Goal: Find specific page/section: Find specific page/section

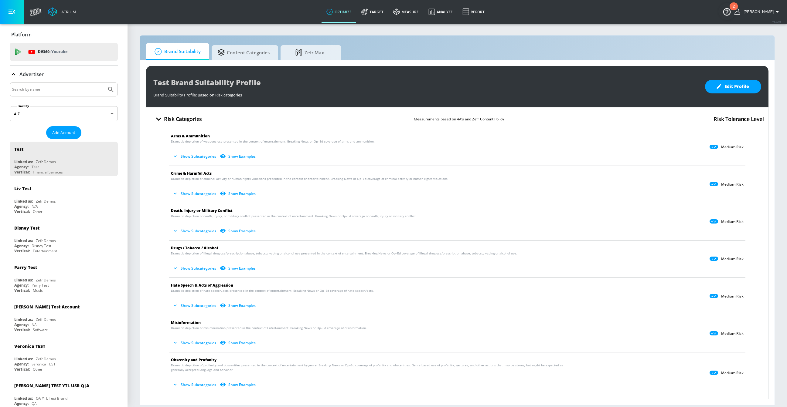
click at [56, 90] on input "Search by name" at bounding box center [58, 90] width 92 height 8
type input "KPMG"
click at [104, 83] on button "Submit Search" at bounding box center [110, 89] width 13 height 13
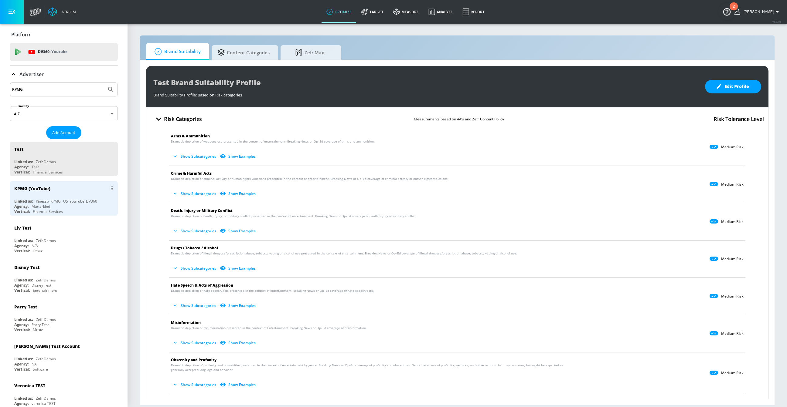
click at [56, 201] on div "Kinesso_KPMG _US_YouTube_DV360" at bounding box center [66, 201] width 61 height 5
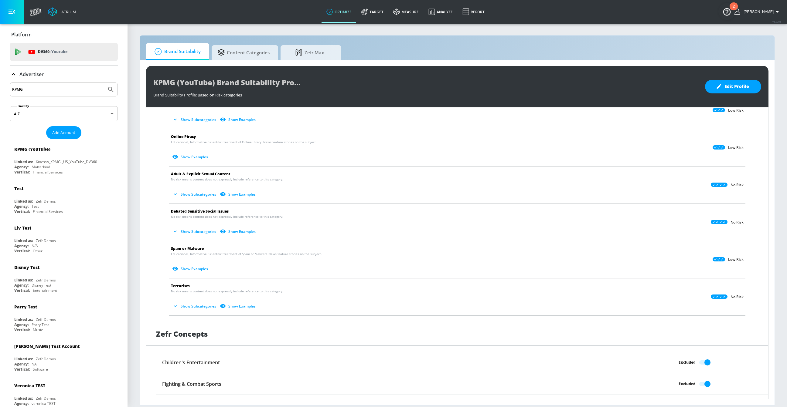
scroll to position [264, 0]
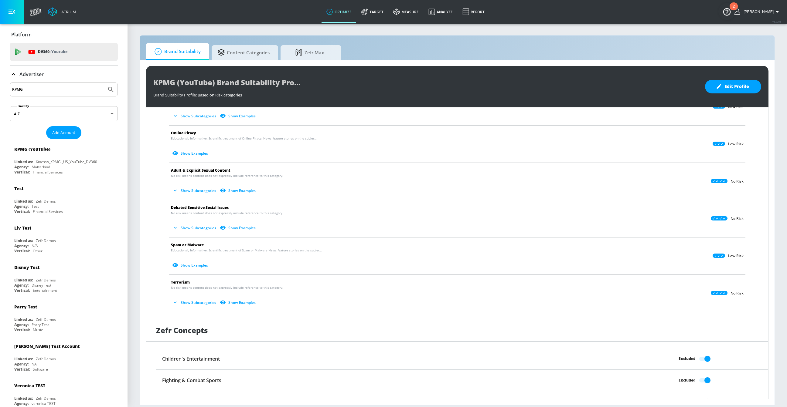
click at [189, 299] on button "Show Subcategories" at bounding box center [195, 303] width 48 height 10
click at [188, 302] on button "Hide Subcategories" at bounding box center [194, 303] width 46 height 10
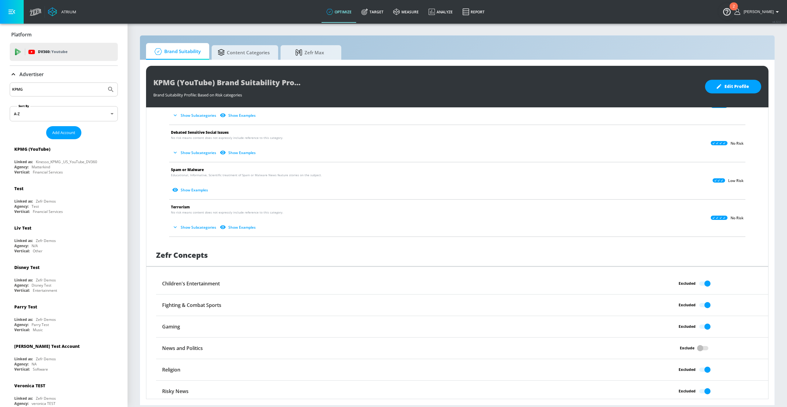
scroll to position [341, 0]
